Goal: Information Seeking & Learning: Learn about a topic

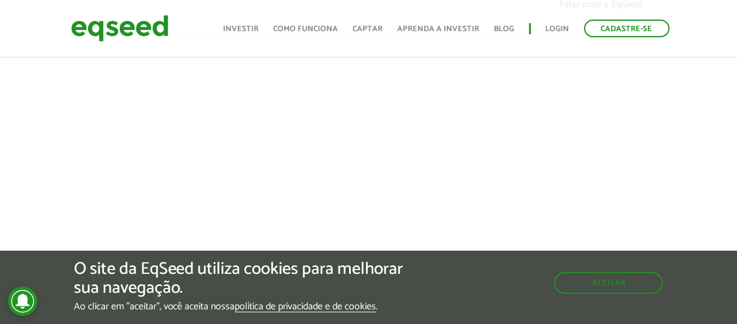
scroll to position [407, 0]
click at [597, 283] on button "Aceitar" at bounding box center [610, 282] width 106 height 20
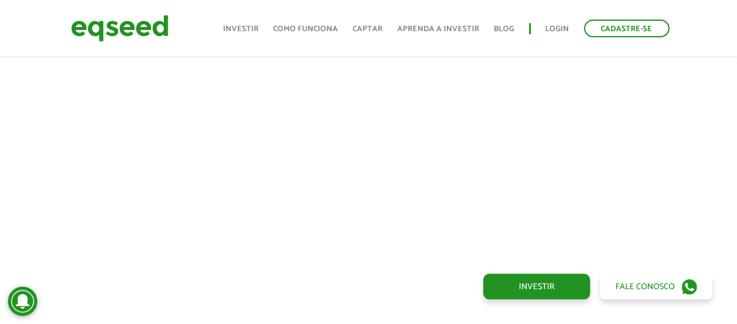
scroll to position [529, 0]
click at [255, 26] on link "Investir" at bounding box center [241, 29] width 35 height 8
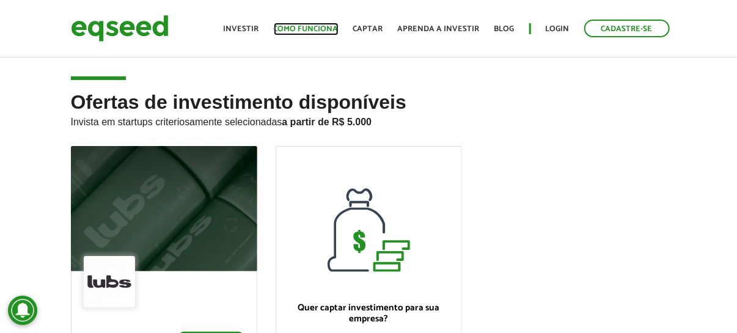
click at [295, 28] on link "Como funciona" at bounding box center [306, 29] width 65 height 8
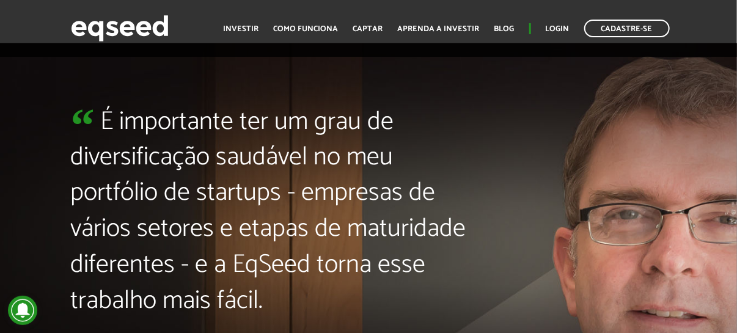
scroll to position [2606, 0]
